Goal: Communication & Community: Participate in discussion

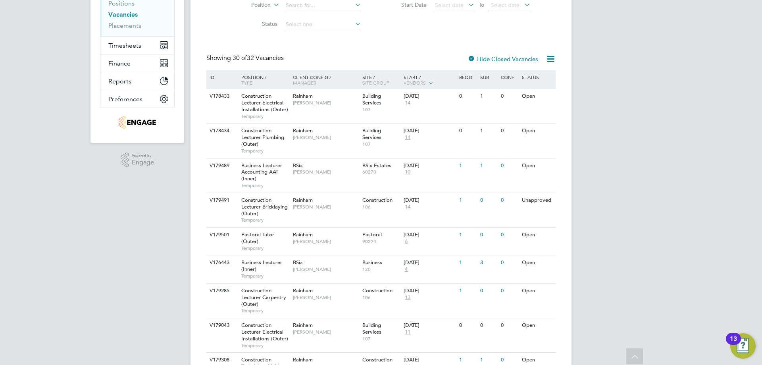
drag, startPoint x: 160, startPoint y: 240, endPoint x: 167, endPoint y: 244, distance: 8.3
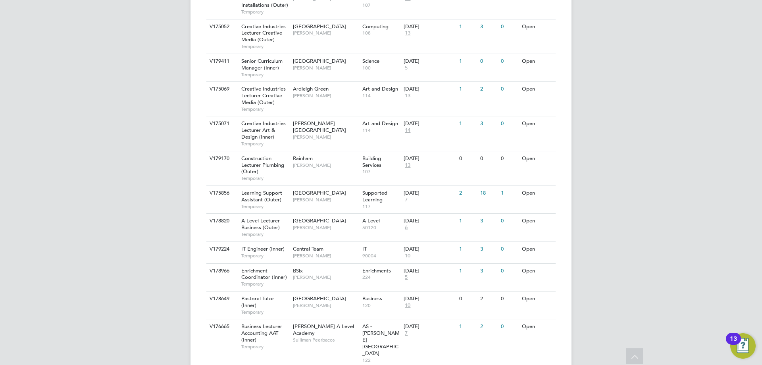
scroll to position [828, 0]
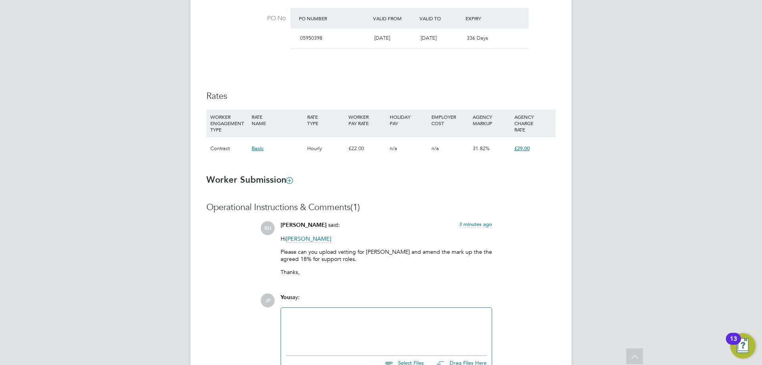
scroll to position [541, 0]
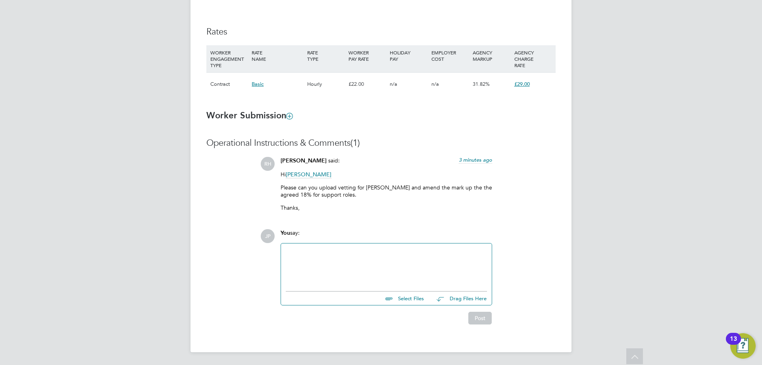
click at [328, 250] on div at bounding box center [386, 265] width 201 height 34
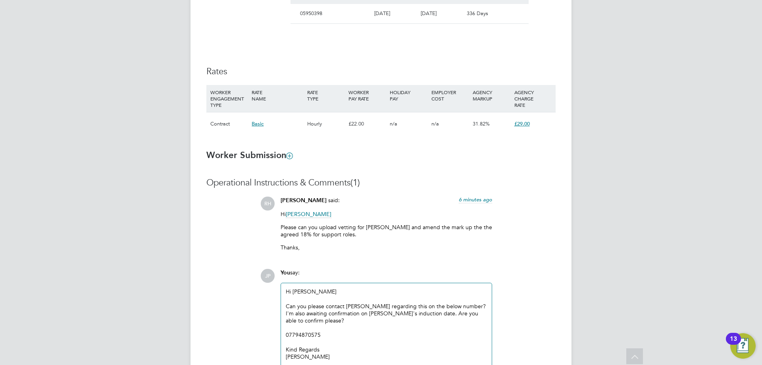
drag, startPoint x: 564, startPoint y: 217, endPoint x: 481, endPoint y: 361, distance: 166.4
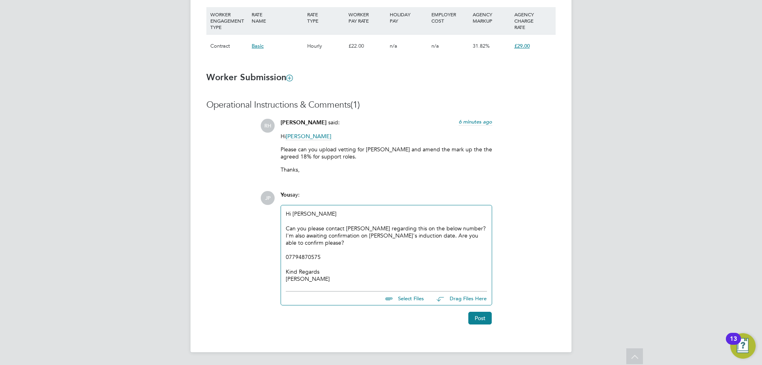
click at [346, 242] on div "Can you please contact [PERSON_NAME] regarding this on the below number? I'm al…" at bounding box center [386, 236] width 201 height 22
click at [475, 317] on button "Post" at bounding box center [479, 318] width 23 height 13
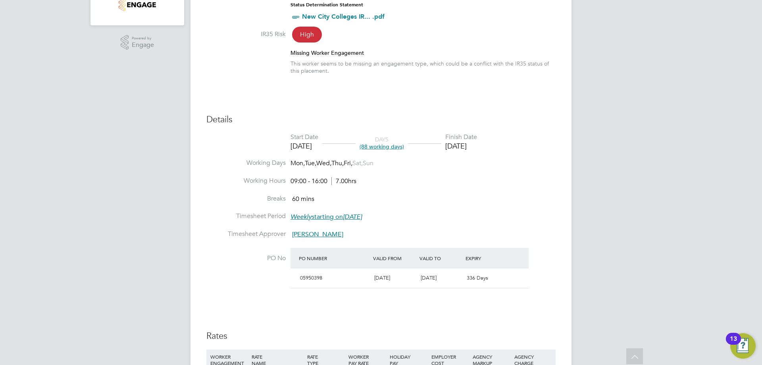
scroll to position [0, 0]
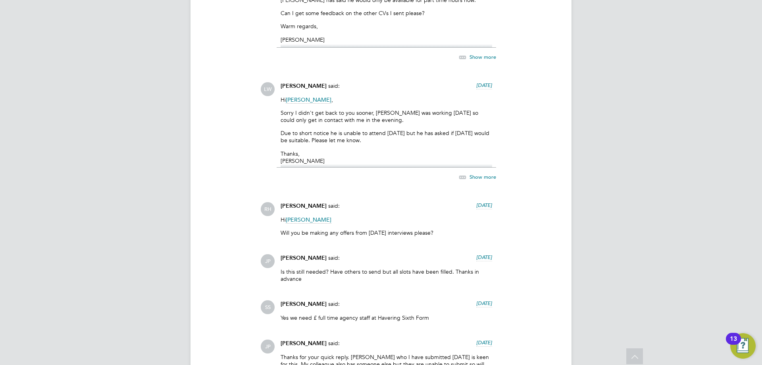
drag, startPoint x: 350, startPoint y: 56, endPoint x: 151, endPoint y: 78, distance: 200.9
click at [352, 56] on div "Show more" at bounding box center [386, 53] width 219 height 18
click at [284, 83] on span "Louis Warner" at bounding box center [304, 86] width 46 height 7
drag, startPoint x: 333, startPoint y: 82, endPoint x: 273, endPoint y: 78, distance: 59.3
click at [273, 78] on div "RH Rufena Haque said: a month ago Hi all, Please note all managers are now off …" at bounding box center [407, 101] width 295 height 995
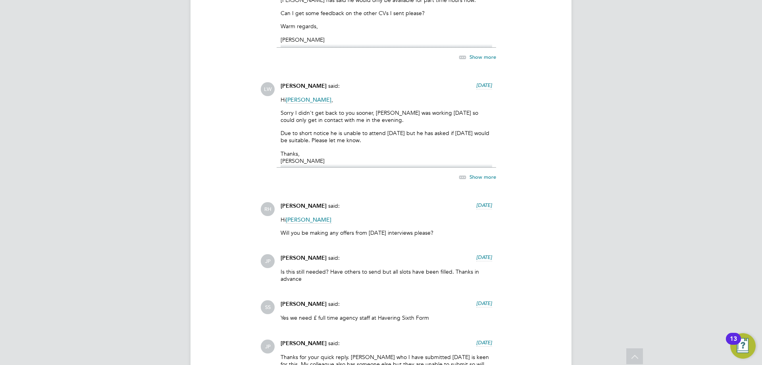
drag, startPoint x: 332, startPoint y: 51, endPoint x: 296, endPoint y: 73, distance: 42.5
click at [329, 57] on div "Show more" at bounding box center [386, 53] width 219 height 18
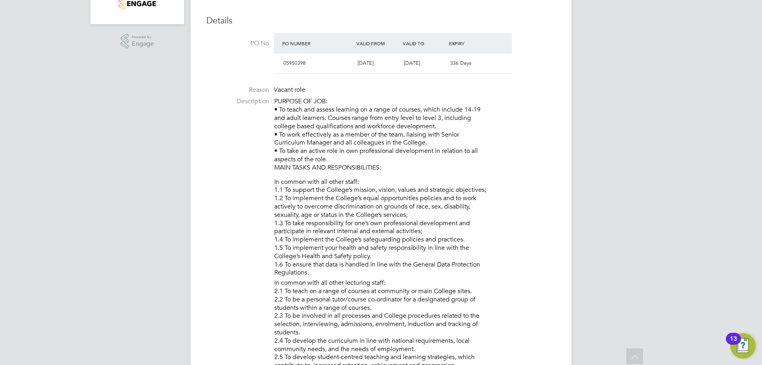
drag, startPoint x: 471, startPoint y: 264, endPoint x: 298, endPoint y: 92, distance: 243.9
copy div "Timesheets Timesheets Expenses Finance Invoices & Credit Notes Statements Payme…"
click at [555, 98] on p "PURPOSE OF JOB: • To teach and assess learning on a range of courses, which inc…" at bounding box center [414, 134] width 281 height 74
